Goal: Communication & Community: Answer question/provide support

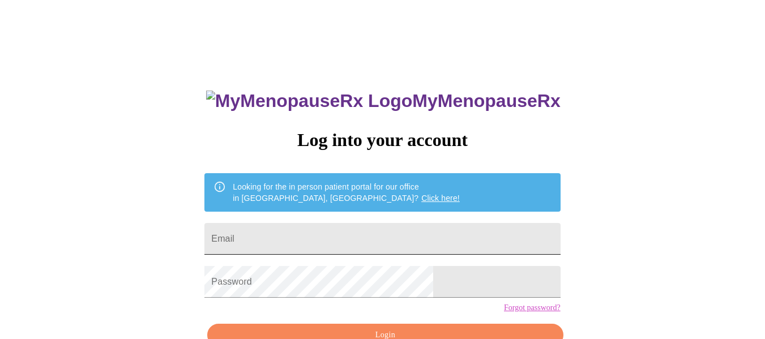
click at [349, 236] on input "Email" at bounding box center [382, 239] width 356 height 32
type input "[EMAIL_ADDRESS][DOMAIN_NAME]"
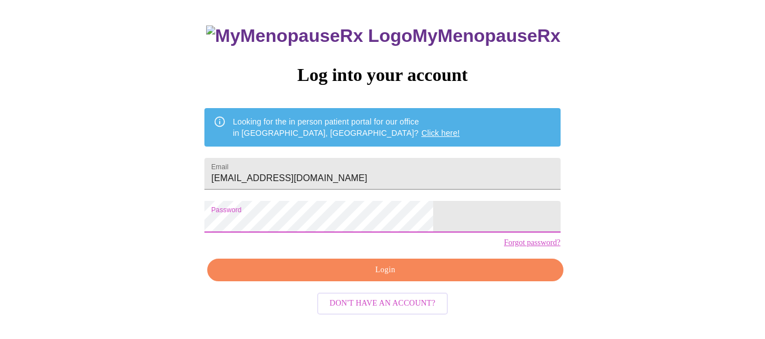
scroll to position [66, 0]
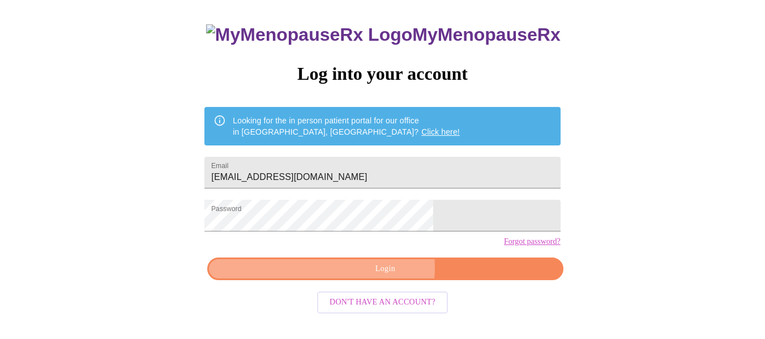
click at [382, 276] on span "Login" at bounding box center [385, 269] width 330 height 14
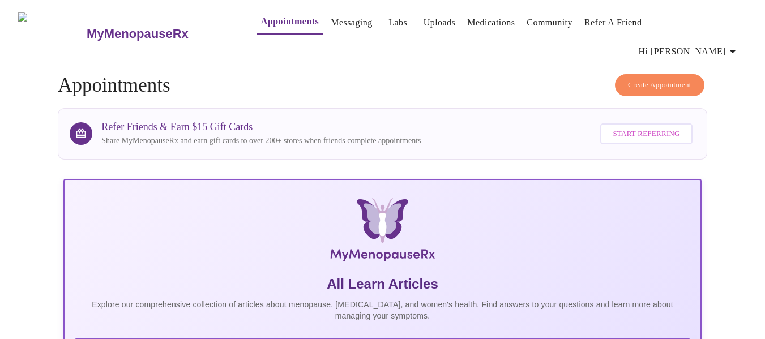
click at [331, 22] on link "Messaging" at bounding box center [351, 23] width 41 height 16
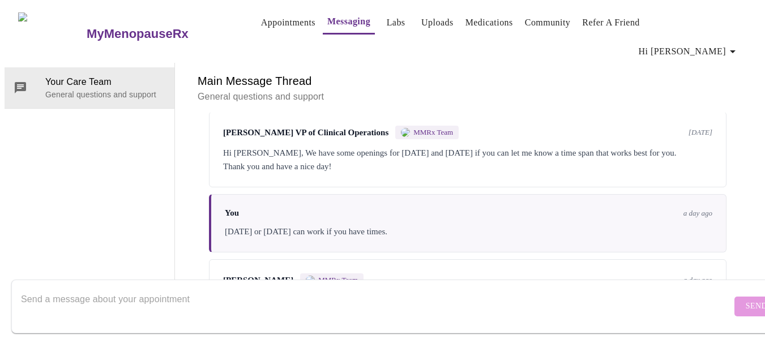
scroll to position [292, 0]
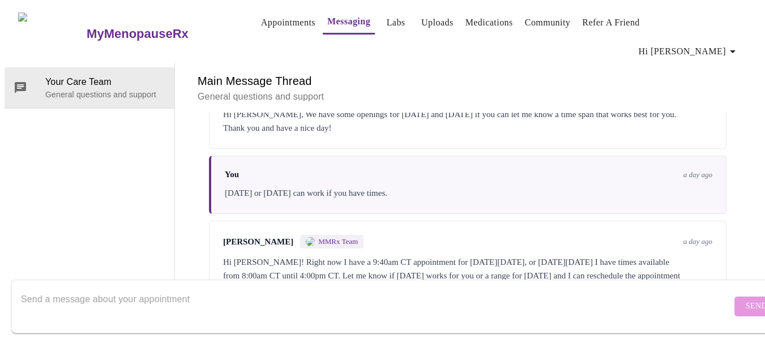
click at [634, 255] on div "Hi [PERSON_NAME]! Right now I have a 9:40am CT appointment for [DATE][DATE], or…" at bounding box center [467, 275] width 489 height 41
click at [289, 236] on div "[PERSON_NAME] MMRx Team a day ago Hi [PERSON_NAME]! Right now I have a 9:40am C…" at bounding box center [468, 265] width 518 height 89
click at [407, 255] on div "Hi [PERSON_NAME]! Right now I have a 9:40am CT appointment for [DATE][DATE], or…" at bounding box center [467, 275] width 489 height 41
click at [144, 299] on textarea "Send a message about your appointment" at bounding box center [376, 306] width 711 height 36
type textarea "[DATE] at 9am works for me, thank you."
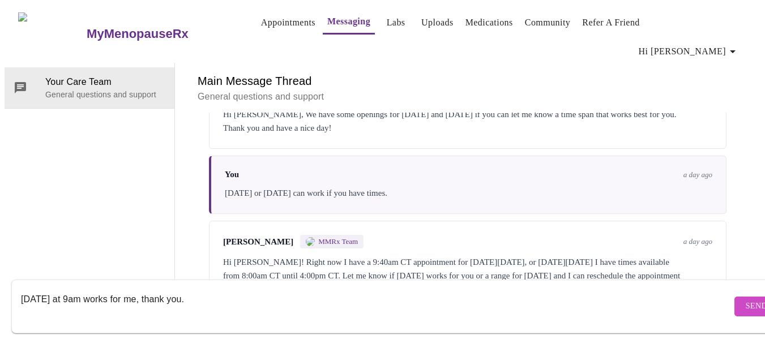
click at [746, 300] on span "Send" at bounding box center [757, 307] width 22 height 14
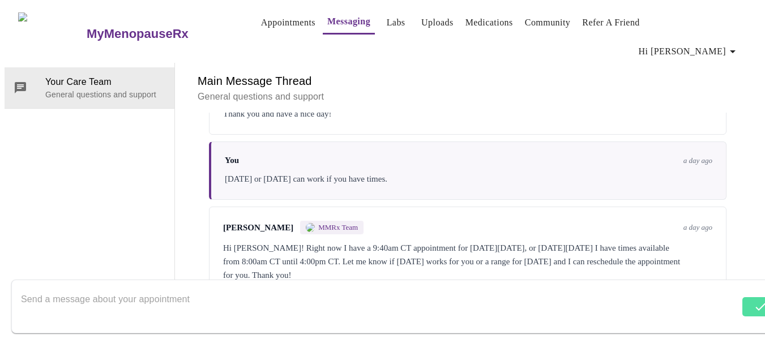
scroll to position [360, 0]
